Goal: Information Seeking & Learning: Learn about a topic

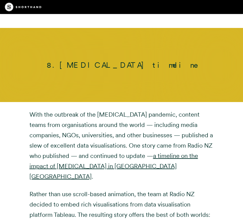
scroll to position [5970, 0]
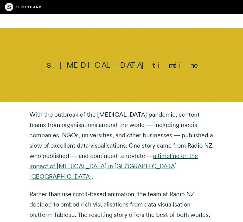
click at [157, 152] on link "a timeline on the impact of [MEDICAL_DATA] in [GEOGRAPHIC_DATA] [GEOGRAPHIC_DAT…" at bounding box center [113, 166] width 168 height 28
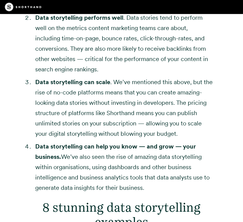
scroll to position [1536, 0]
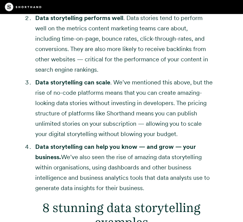
drag, startPoint x: 0, startPoint y: 39, endPoint x: 5, endPoint y: 37, distance: 5.0
click at [7, 37] on div "The business of data storytelling But this doesn’t tell the full story. Even wi…" at bounding box center [121, 30] width 243 height 411
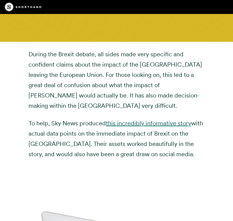
scroll to position [1857, 0]
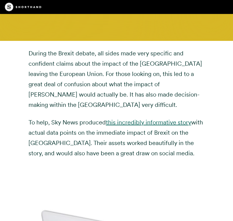
click at [135, 119] on link "this incredibly informative story" at bounding box center [148, 122] width 85 height 7
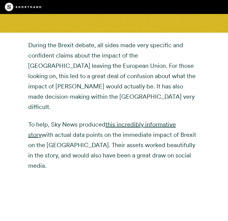
scroll to position [1896, 0]
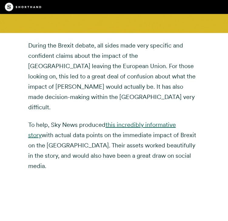
click at [131, 121] on link "this incredibly informative story" at bounding box center [102, 130] width 148 height 18
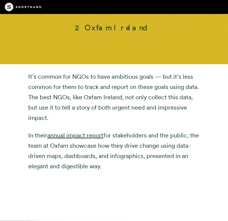
scroll to position [2538, 0]
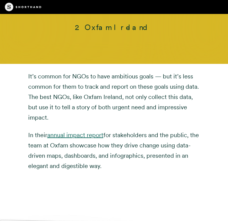
click at [86, 132] on link "annual impact report" at bounding box center [75, 135] width 56 height 7
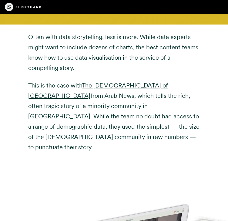
scroll to position [3219, 0]
click at [110, 82] on link "The [DEMOGRAPHIC_DATA] of [GEOGRAPHIC_DATA]" at bounding box center [98, 91] width 140 height 18
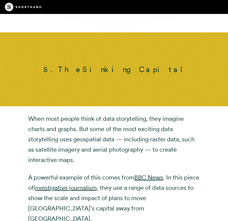
scroll to position [4459, 0]
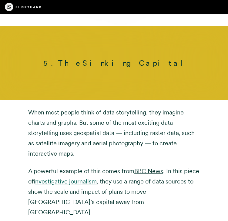
click at [77, 178] on link "investigative journalism" at bounding box center [66, 181] width 62 height 7
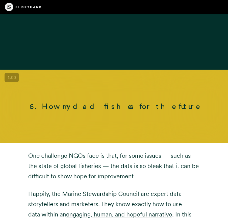
scroll to position [4837, 0]
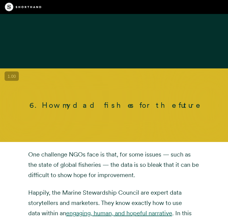
click at [83, 210] on link "engaging, human, and hopeful narrative" at bounding box center [119, 213] width 106 height 7
